Goal: Navigation & Orientation: Find specific page/section

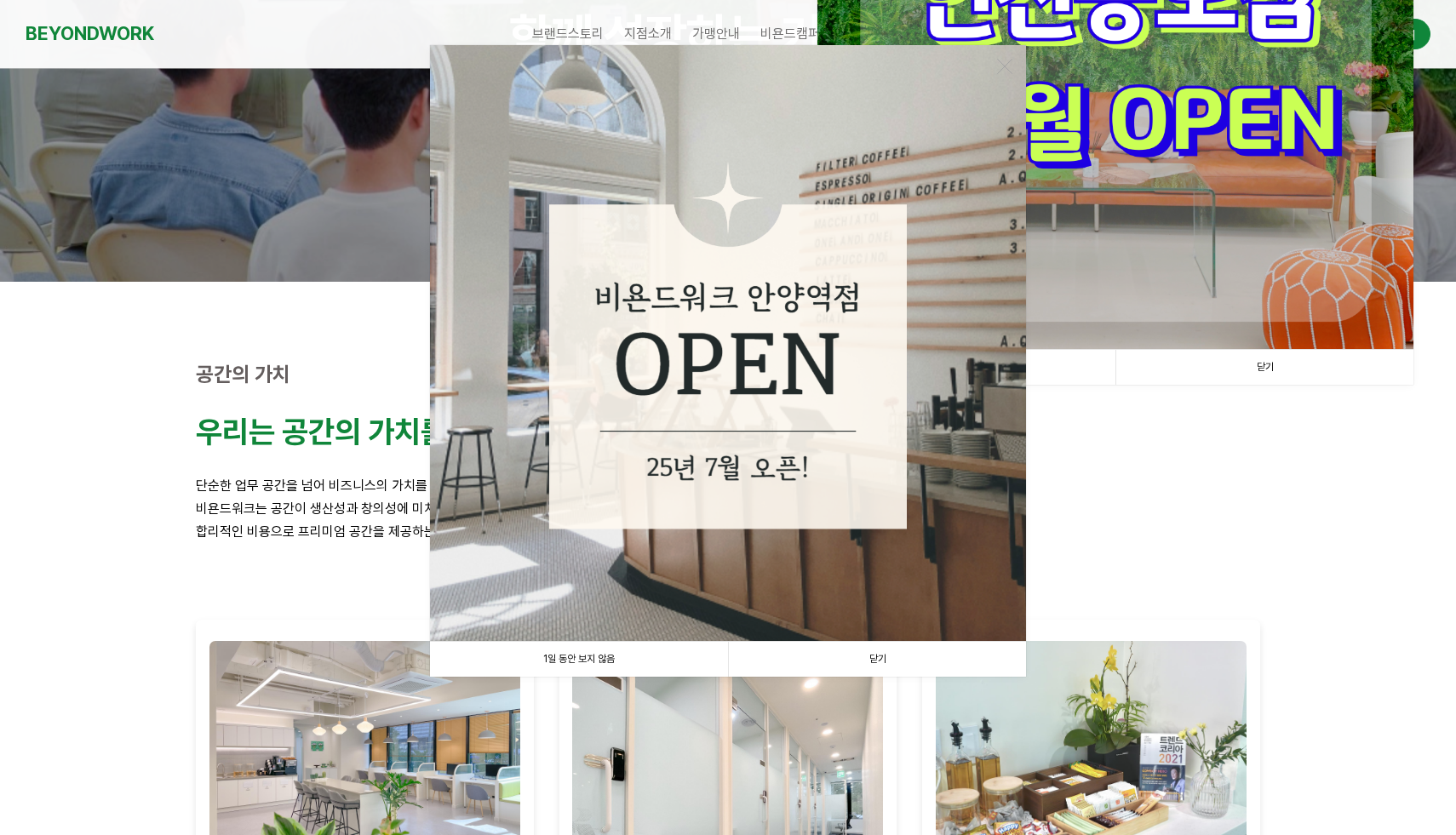
scroll to position [537, 0]
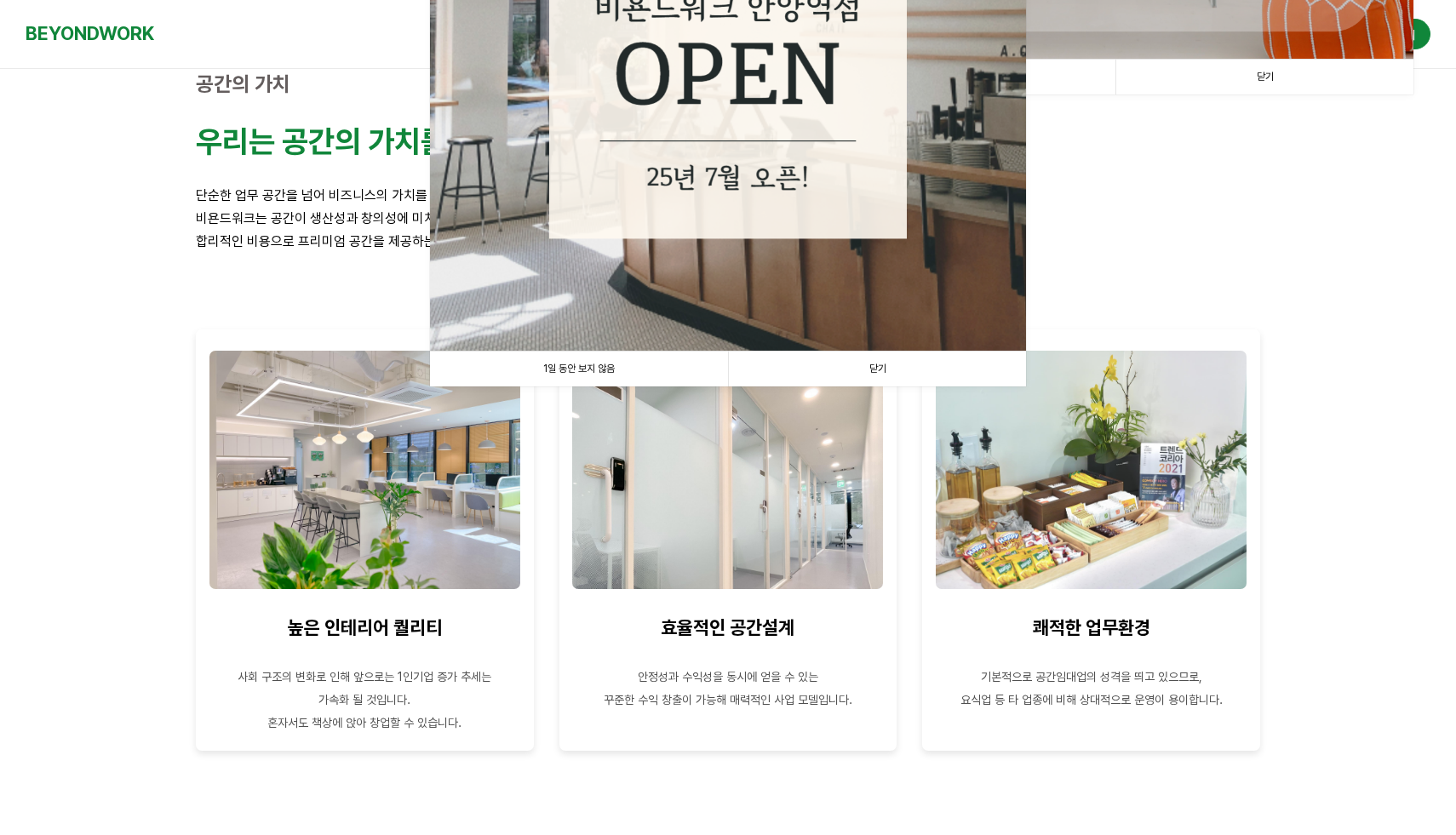
click at [859, 377] on link "닫기" at bounding box center [877, 370] width 298 height 35
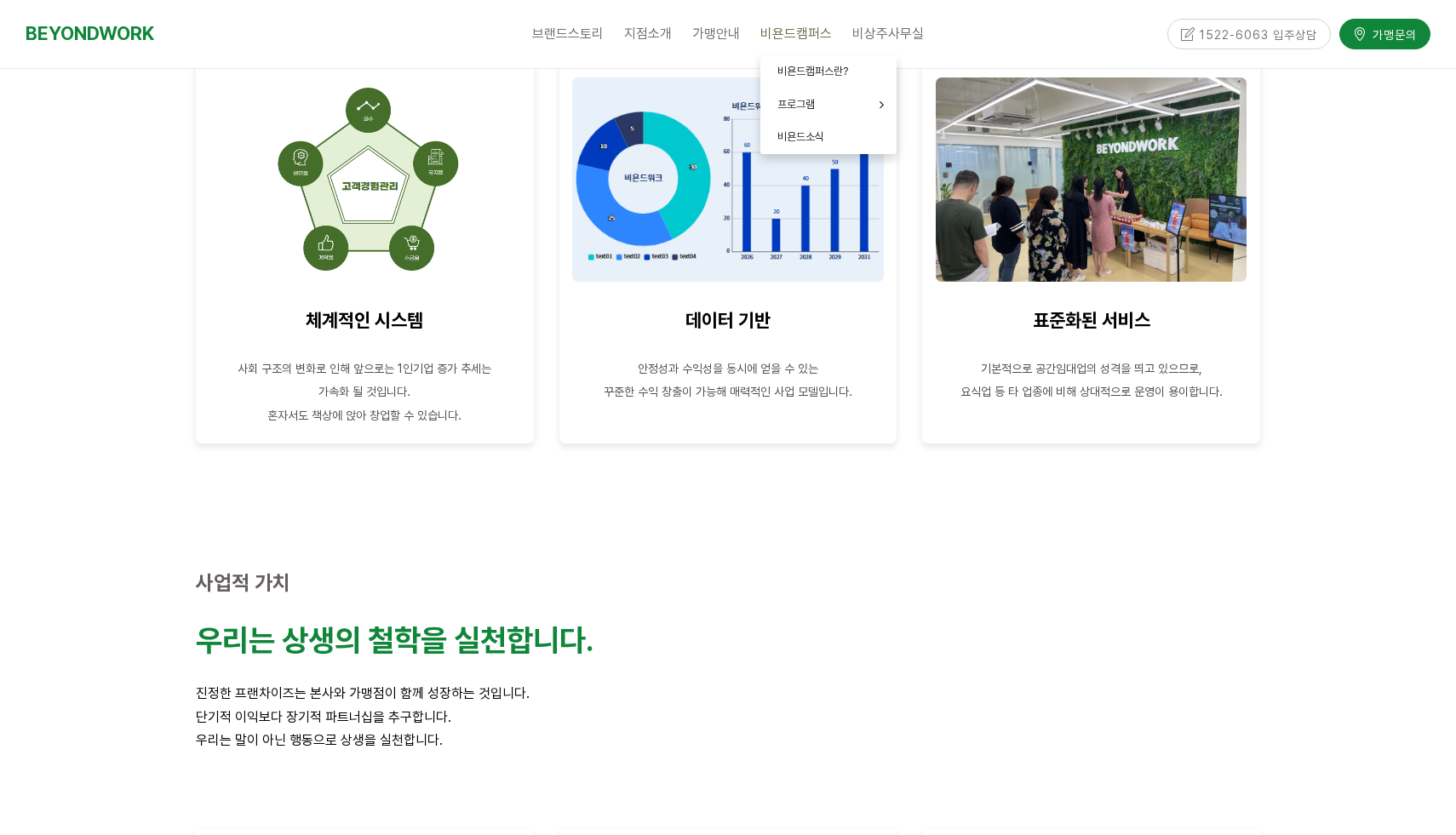
scroll to position [1932, 0]
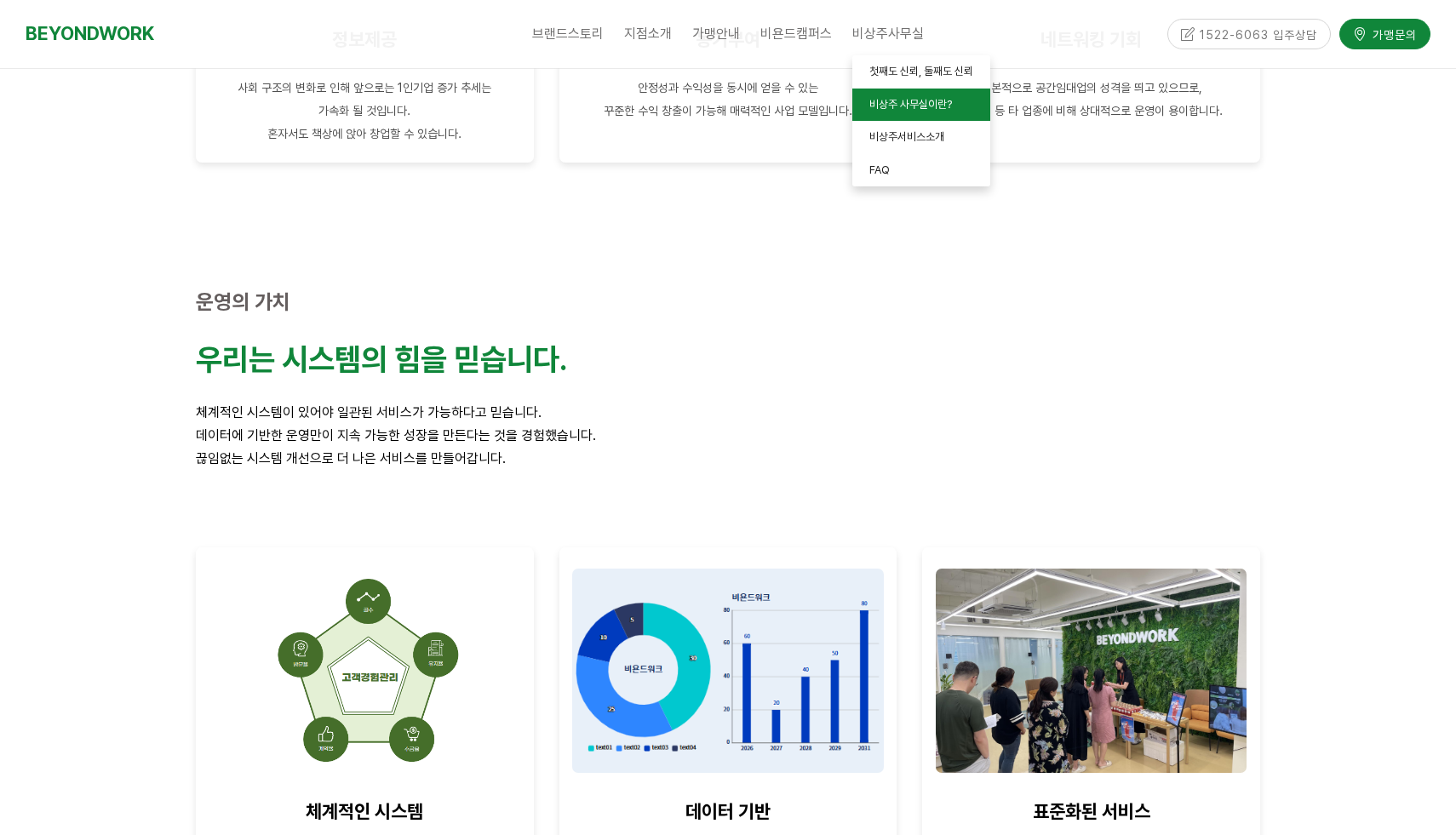
click at [902, 102] on span "비상주 사무실이란?" at bounding box center [911, 104] width 83 height 13
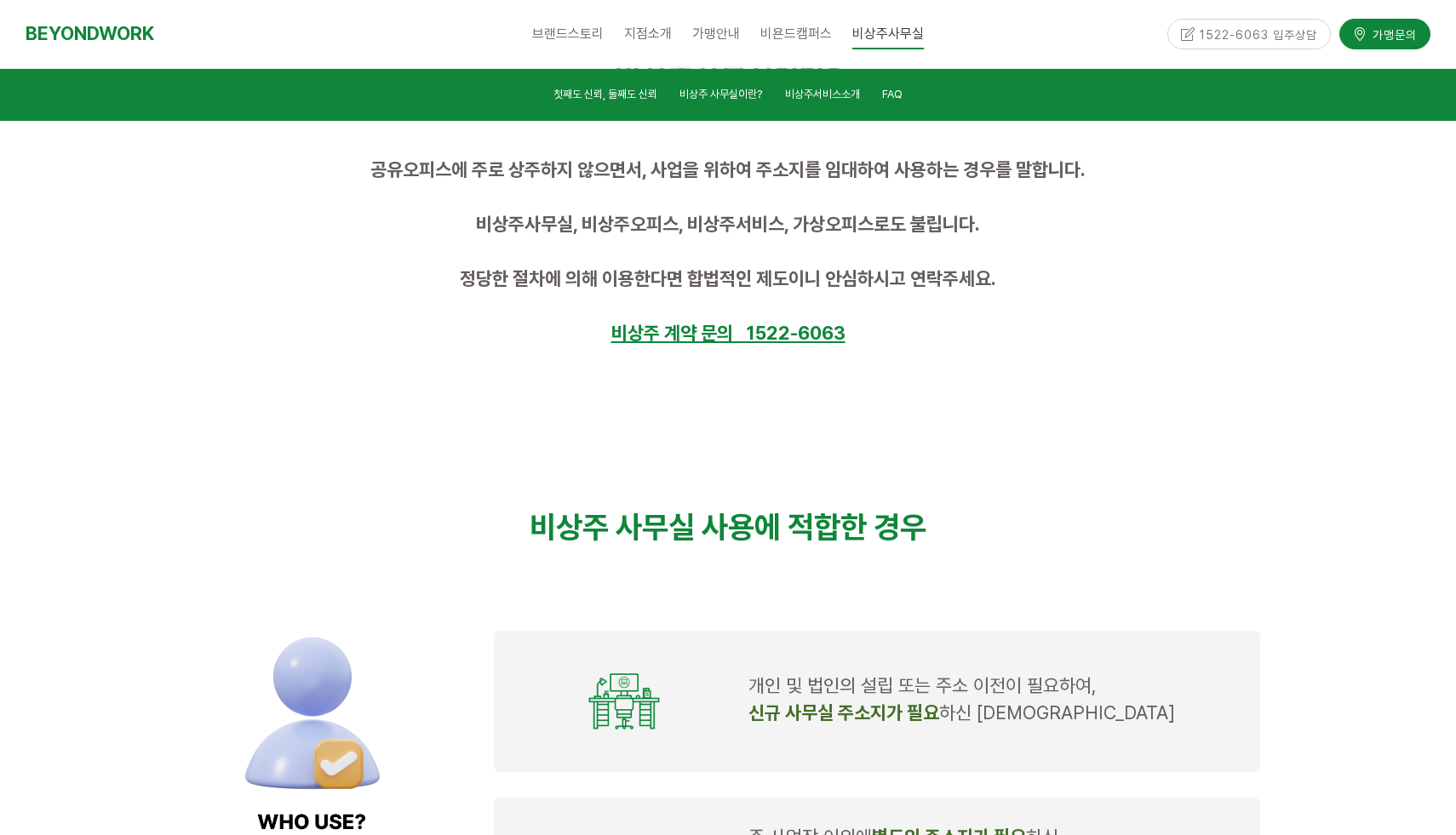
scroll to position [1052, 0]
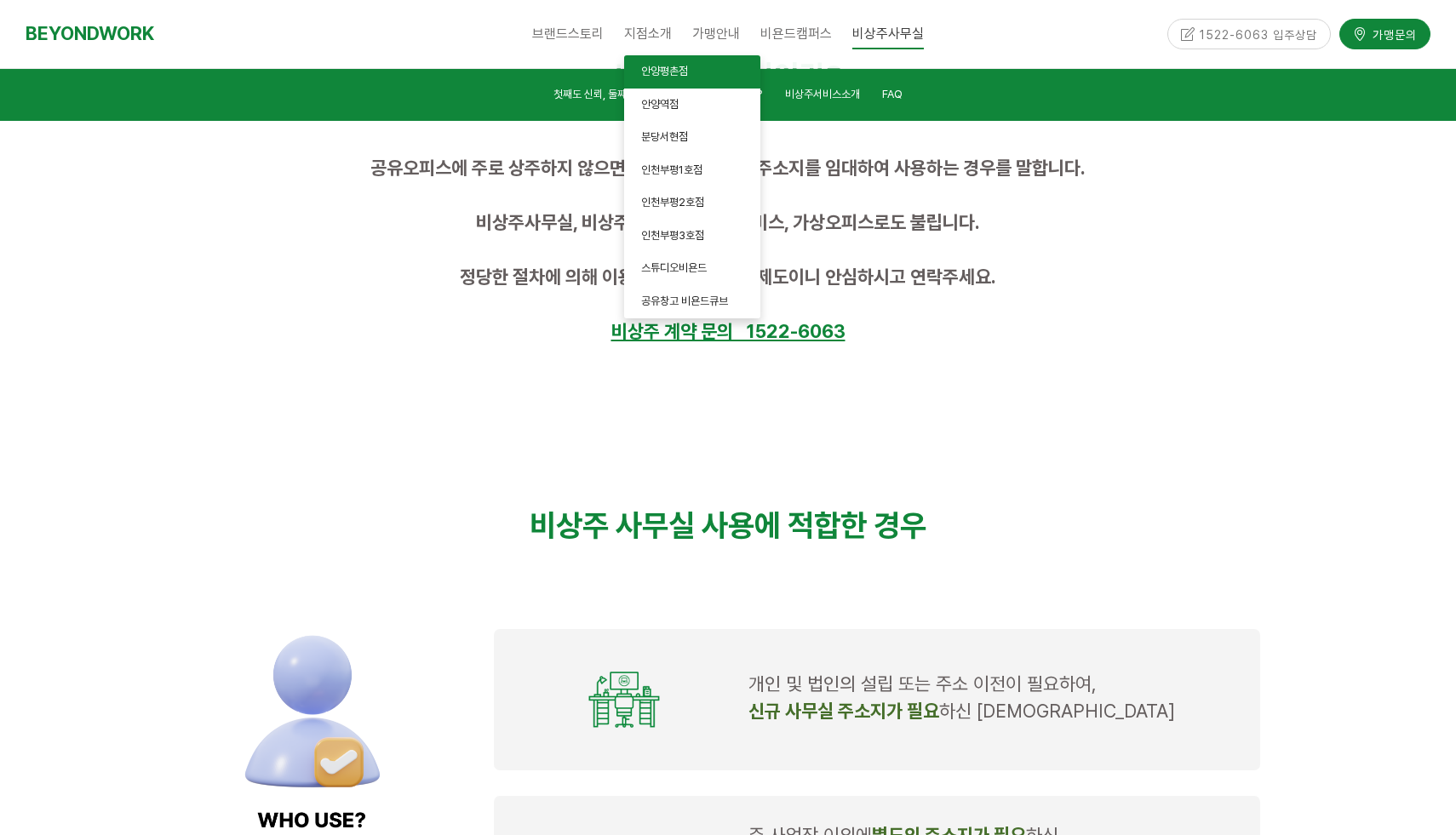
click at [662, 73] on span "안양평촌점" at bounding box center [664, 71] width 47 height 13
click at [665, 72] on span "안양평촌점" at bounding box center [664, 71] width 47 height 13
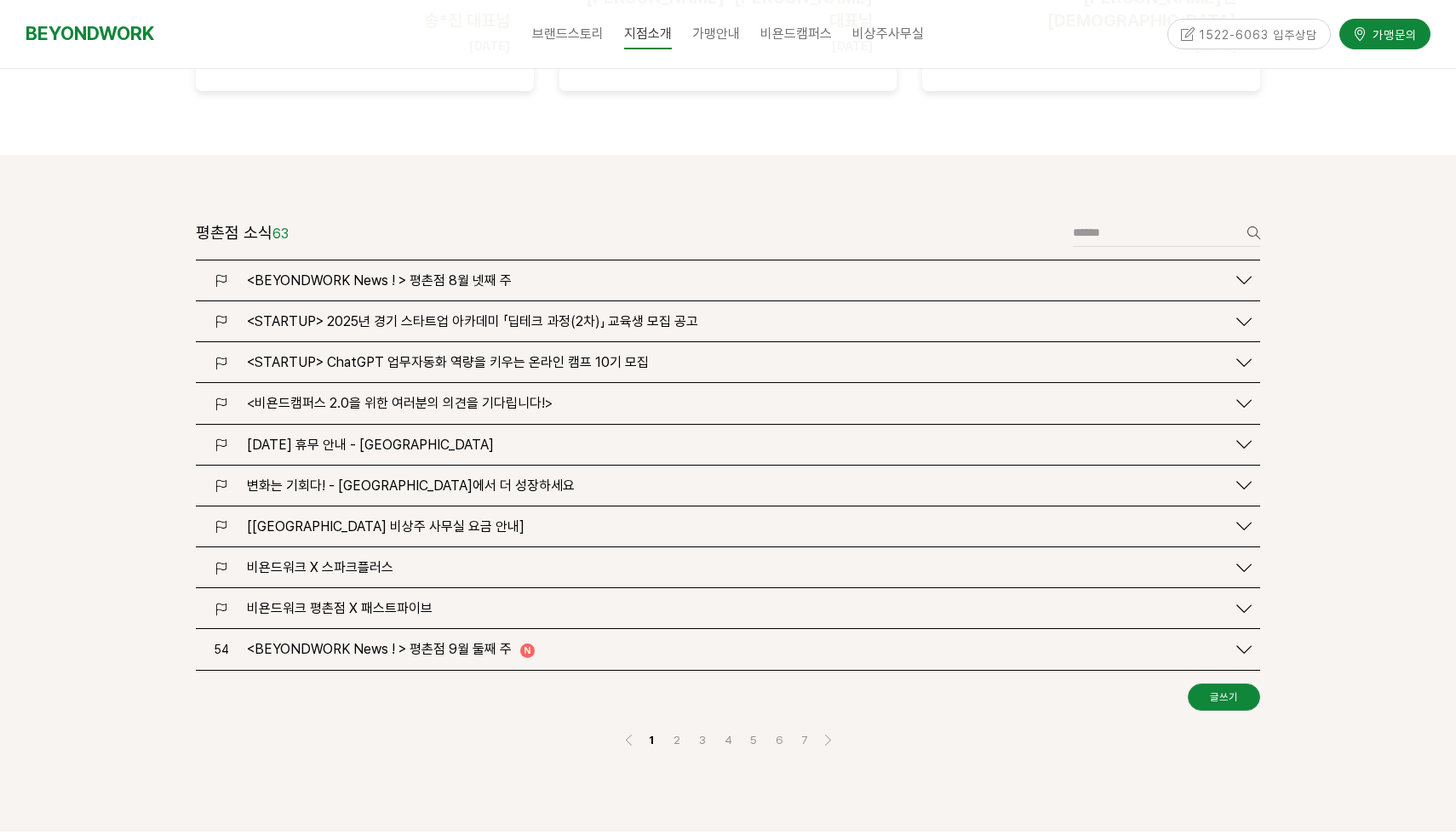
scroll to position [2033, 0]
click at [481, 269] on span "<BEYONDWORK News ! > 평촌점 8월 넷째 주" at bounding box center [379, 277] width 265 height 16
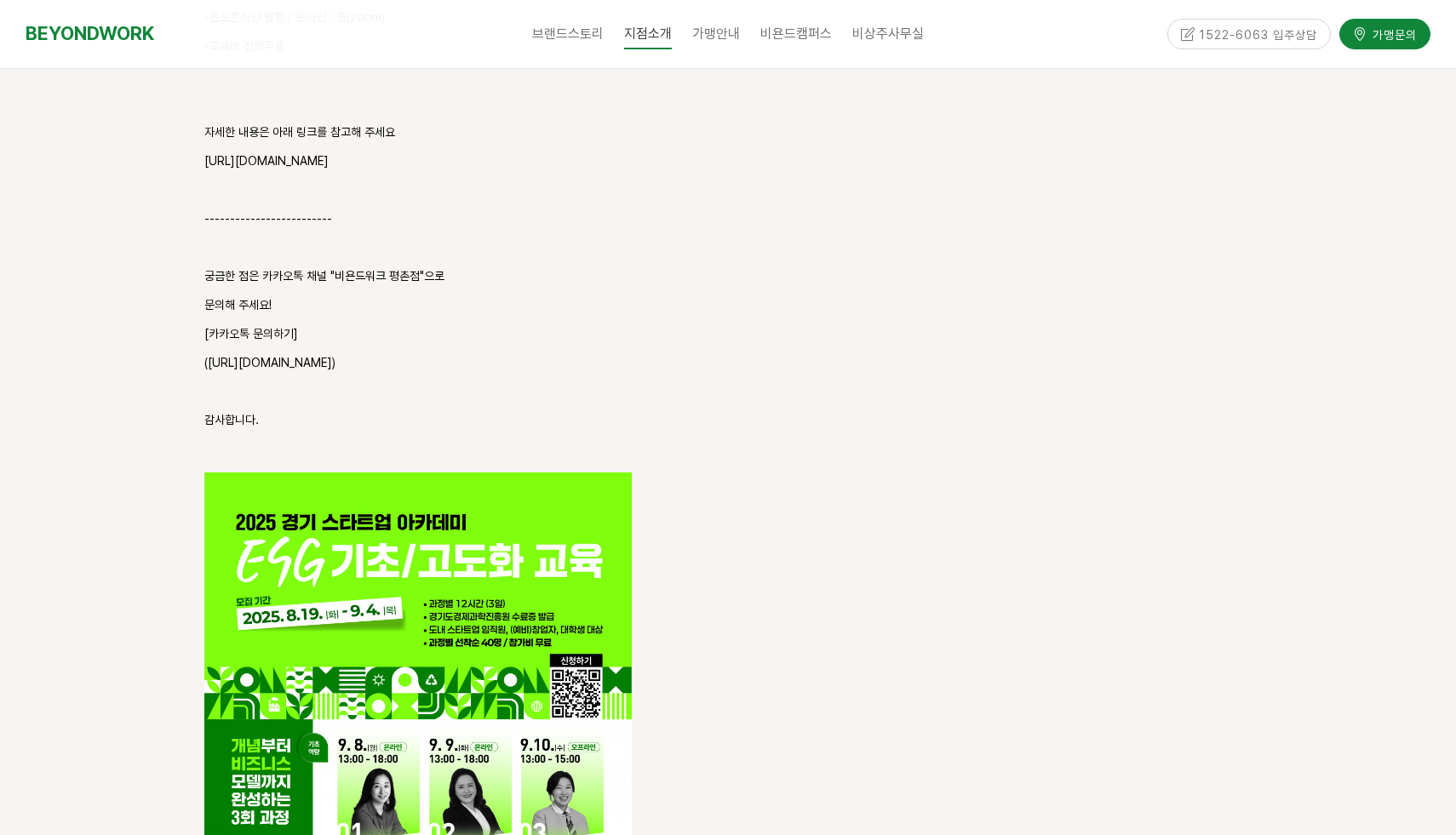
scroll to position [3325, 0]
